Goal: Information Seeking & Learning: Understand process/instructions

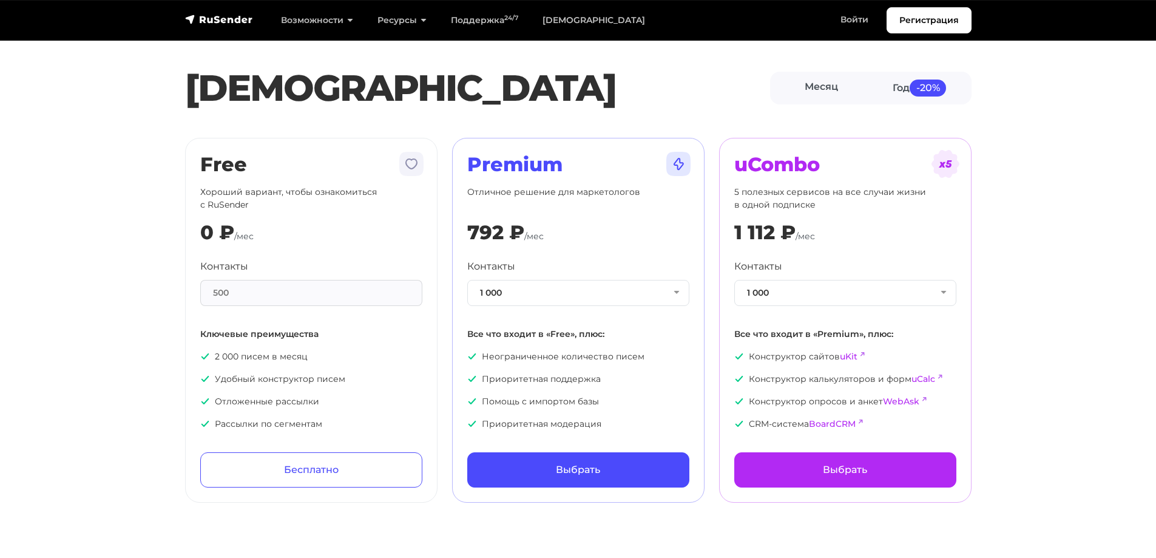
scroll to position [3361, 0]
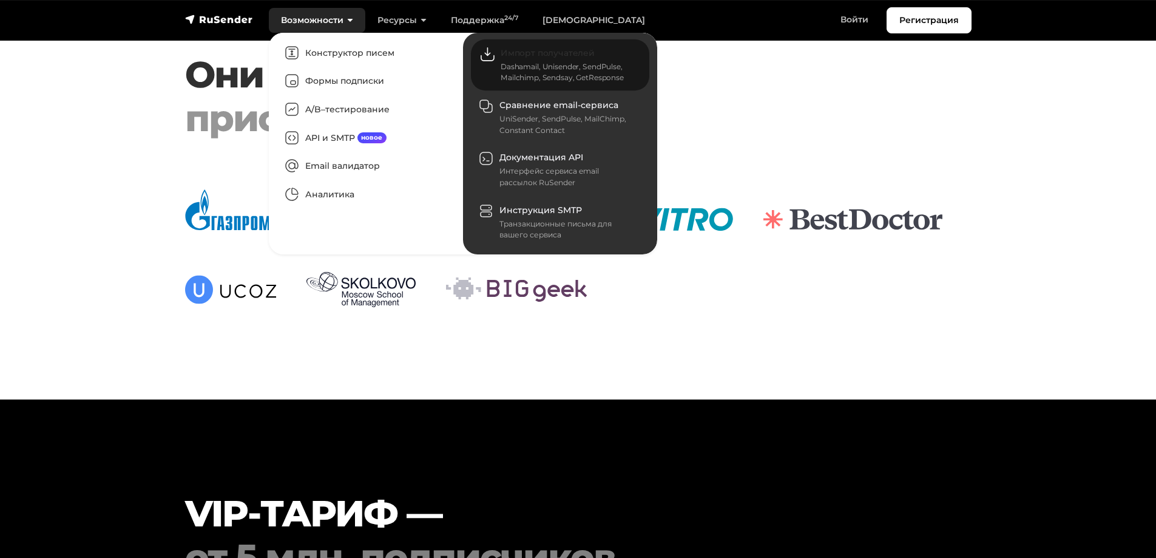
click at [551, 56] on span "Импорт получателей" at bounding box center [548, 52] width 94 height 11
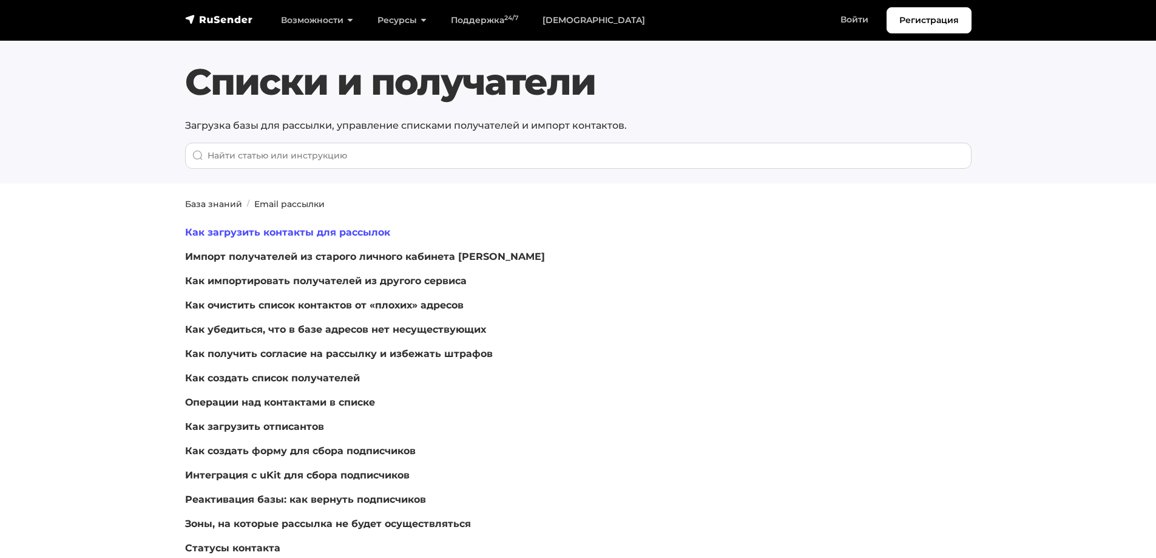
click at [281, 236] on link "Как загрузить контакты для рассылок" at bounding box center [287, 232] width 205 height 12
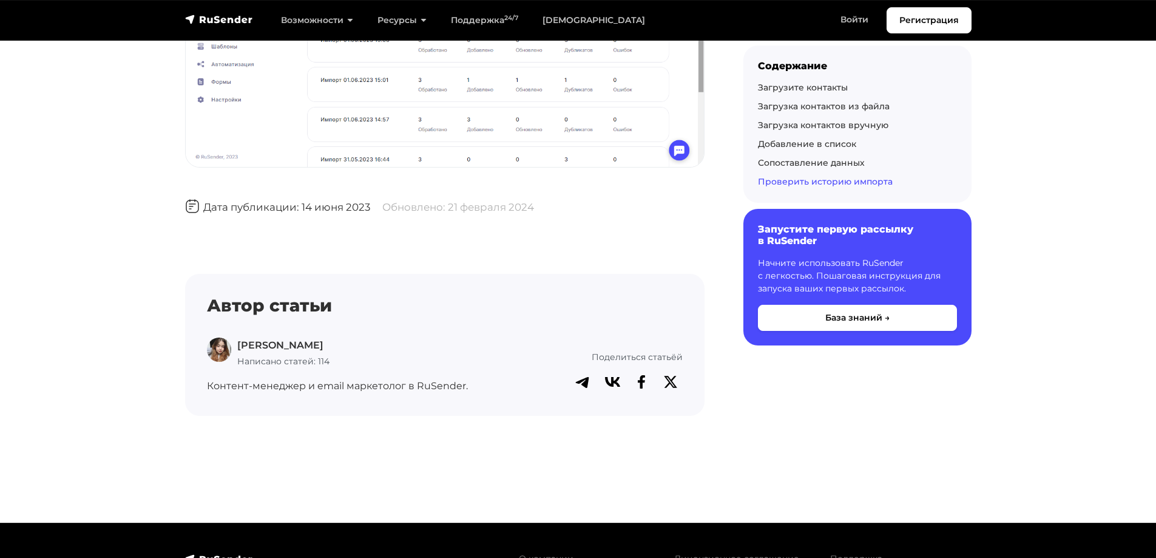
scroll to position [6308, 0]
